Goal: Information Seeking & Learning: Learn about a topic

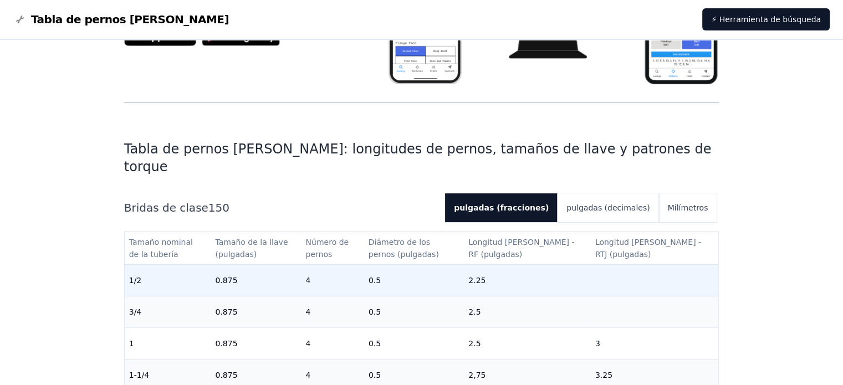
scroll to position [222, 0]
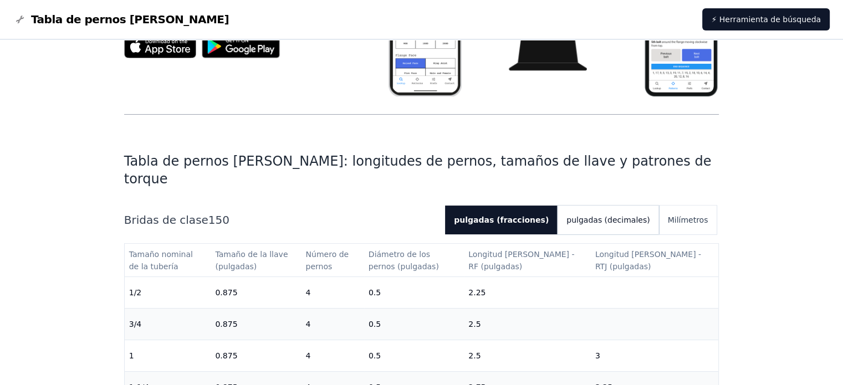
click at [624, 215] on font "pulgadas (decimales)" at bounding box center [607, 219] width 83 height 9
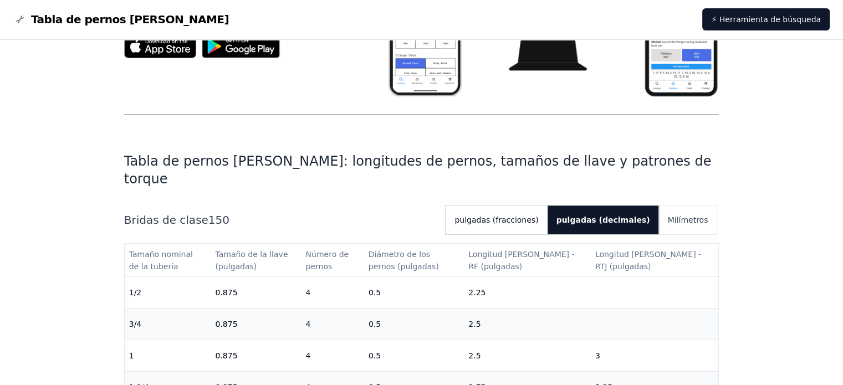
click at [533, 215] on font "pulgadas (fracciones)" at bounding box center [496, 219] width 84 height 9
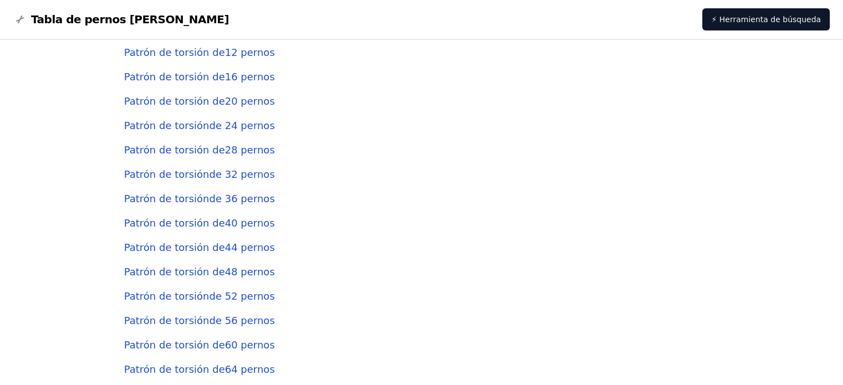
scroll to position [2733, 0]
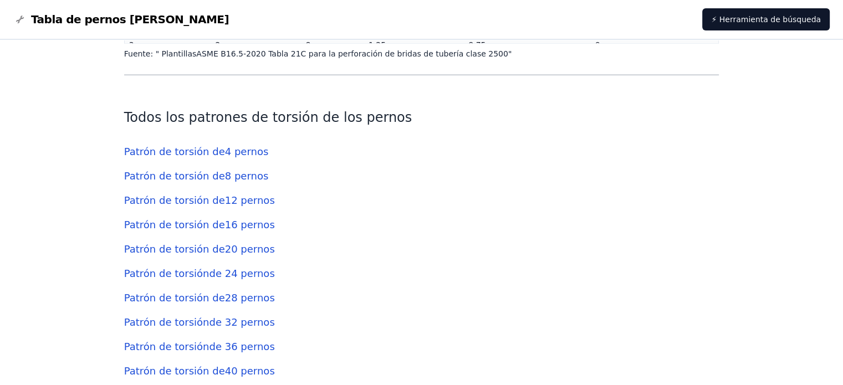
click at [253, 194] on font "12 pernos" at bounding box center [250, 200] width 50 height 12
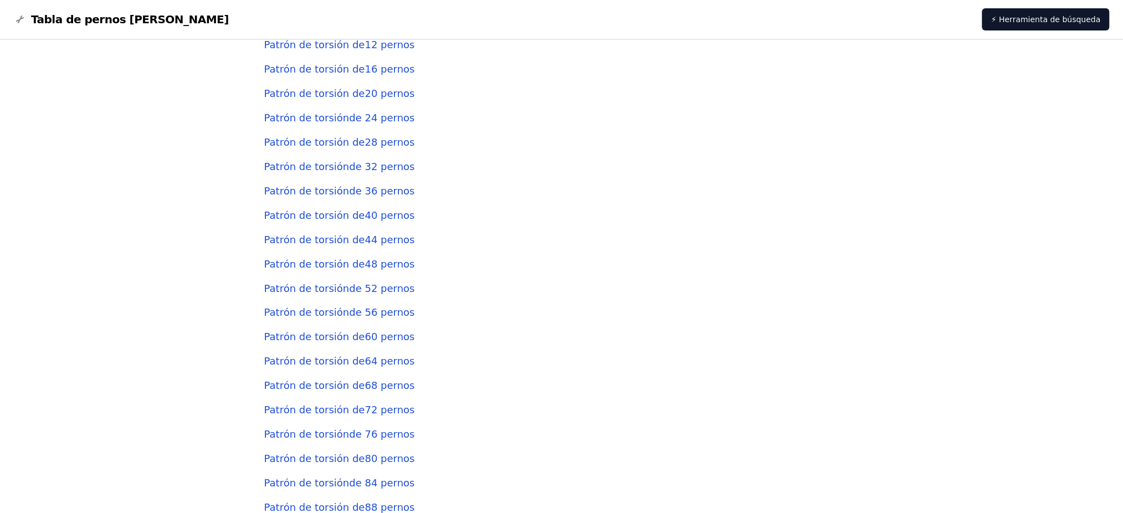
scroll to position [3348, 0]
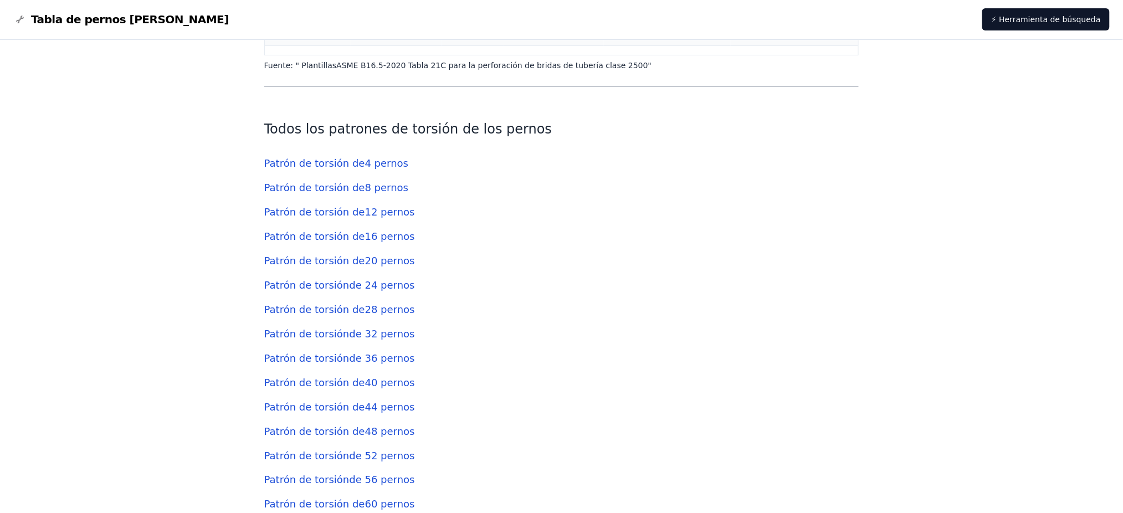
click at [375, 182] on font "8 pernos" at bounding box center [387, 188] width 44 height 12
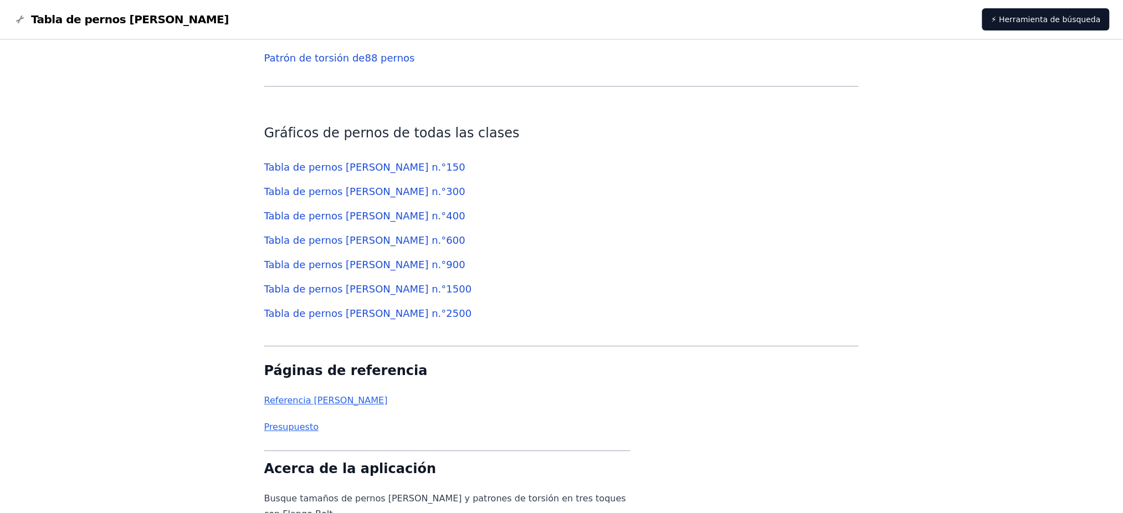
scroll to position [3941, 0]
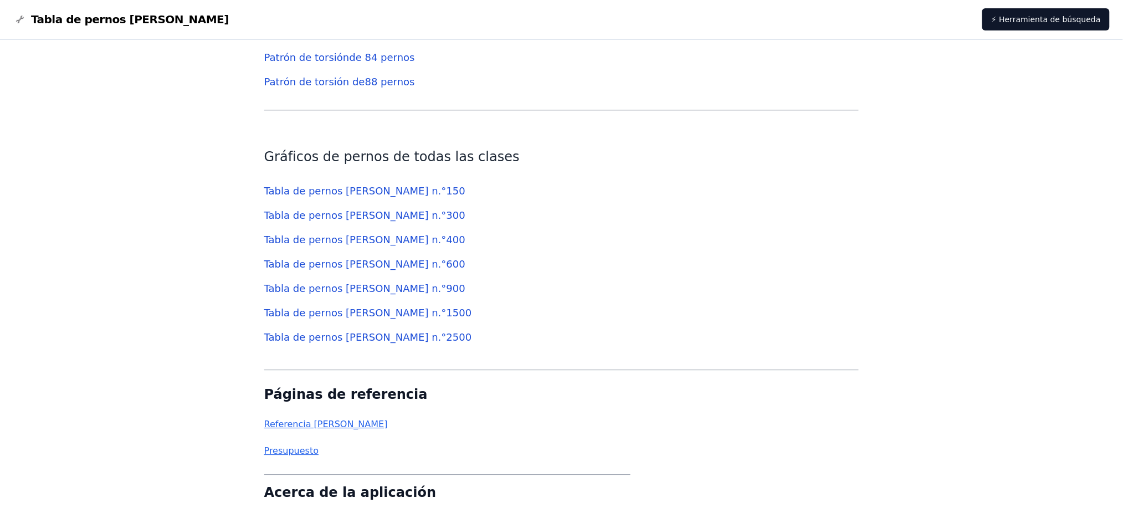
click at [446, 209] on font "300" at bounding box center [455, 215] width 19 height 12
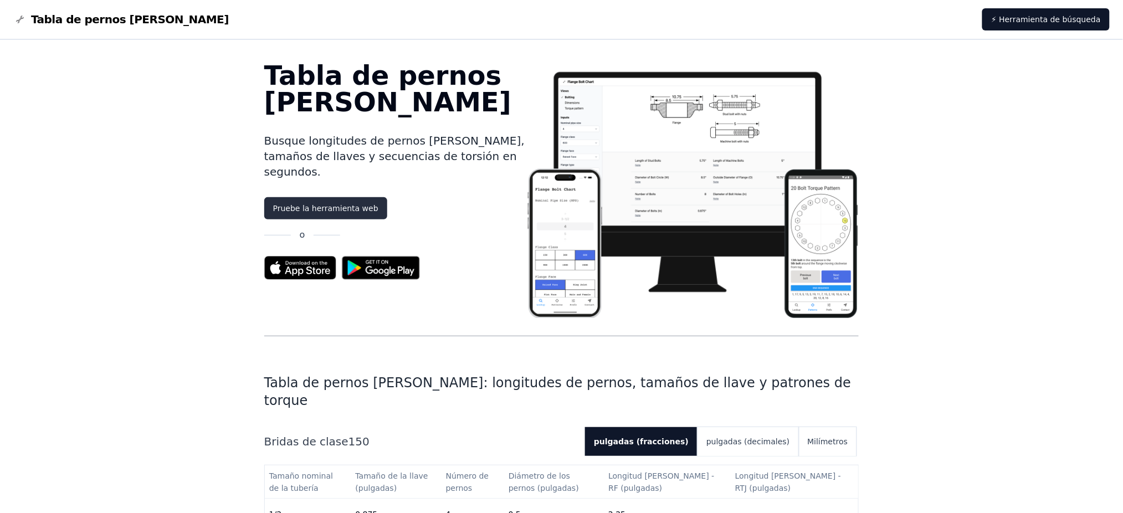
click at [355, 204] on font "Pruebe la herramienta web" at bounding box center [325, 208] width 105 height 9
